Goal: Transaction & Acquisition: Purchase product/service

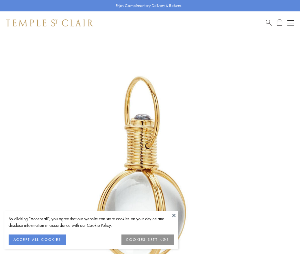
scroll to position [149, 0]
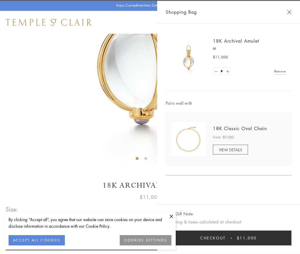
click at [229, 238] on button "Checkout $11,000" at bounding box center [229, 237] width 126 height 15
